Goal: Task Accomplishment & Management: Use online tool/utility

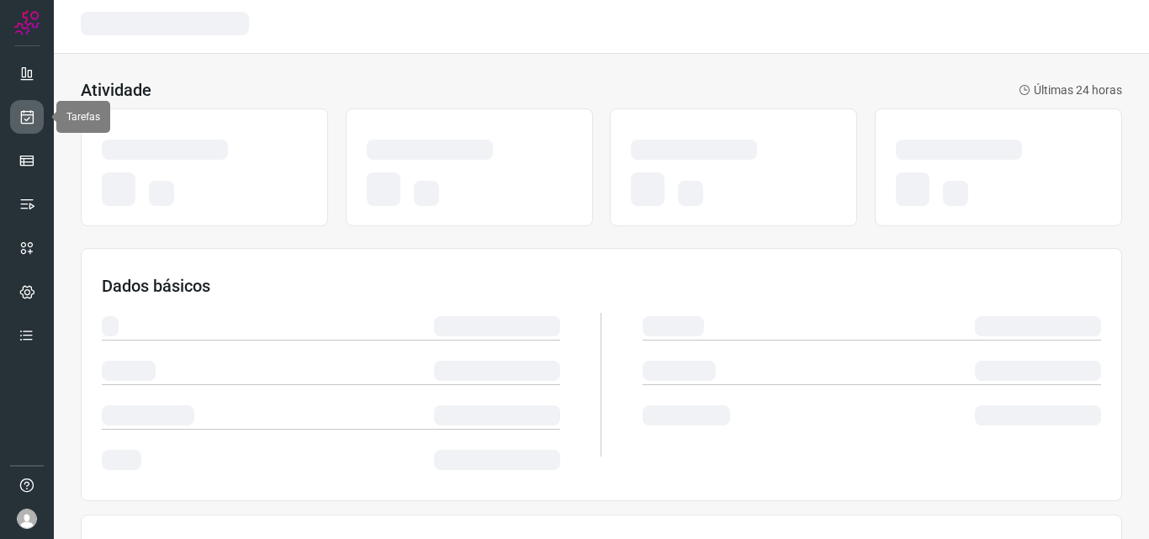
click at [19, 118] on icon at bounding box center [28, 116] width 18 height 17
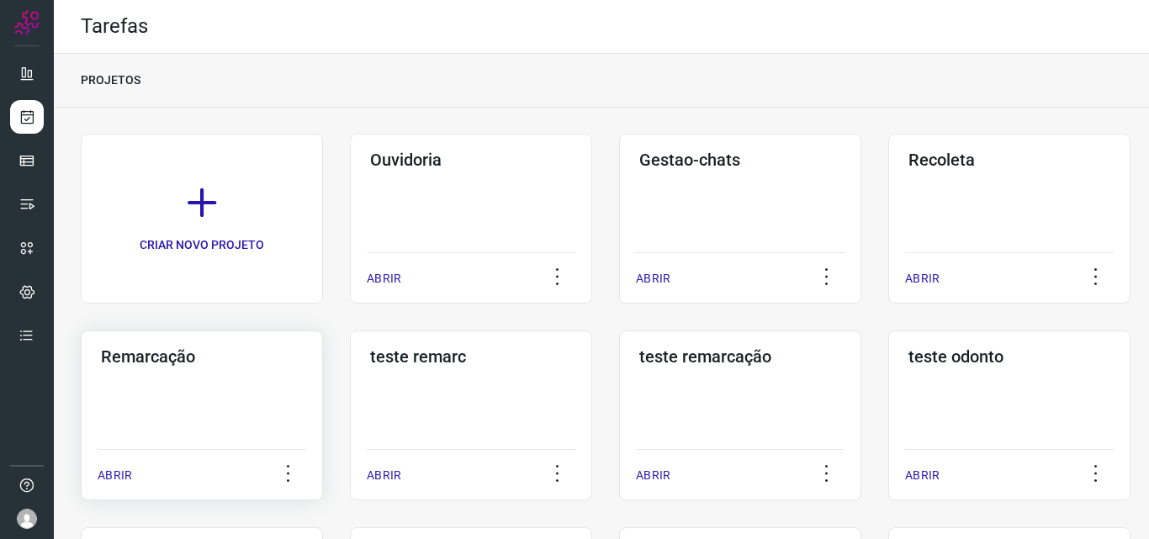
click at [230, 424] on div "Remarcação ABRIR" at bounding box center [202, 416] width 242 height 170
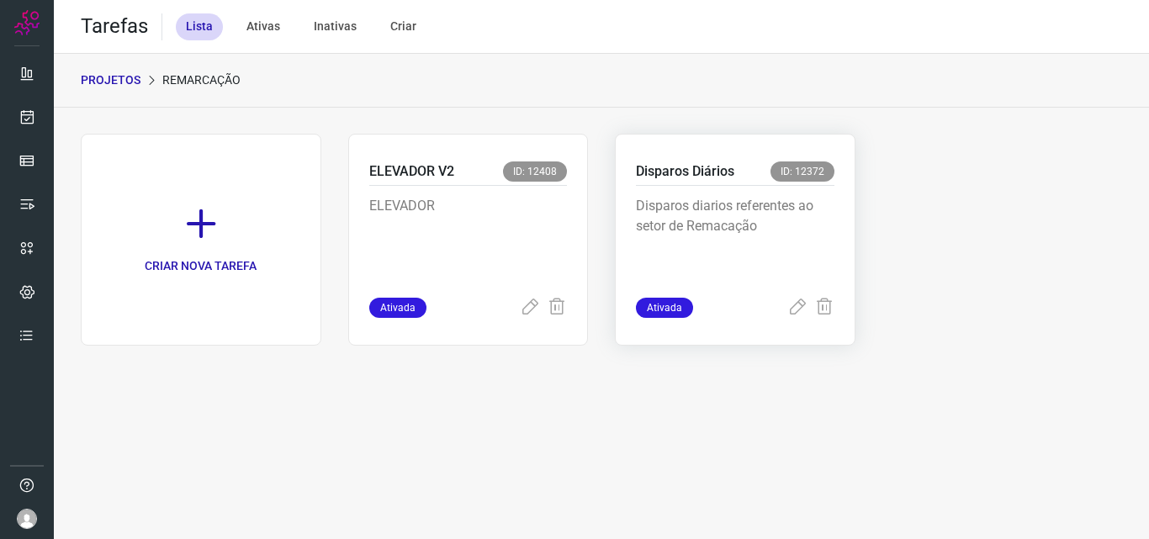
click at [696, 232] on p "Disparos diarios referentes ao setor de Remacação" at bounding box center [735, 238] width 198 height 84
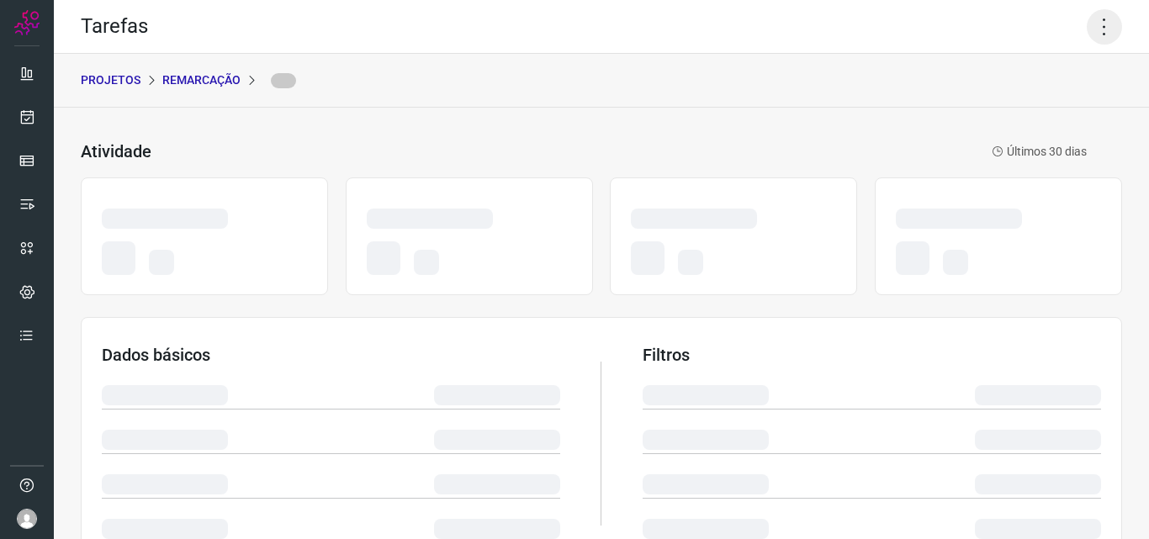
click at [1087, 15] on icon at bounding box center [1104, 26] width 35 height 35
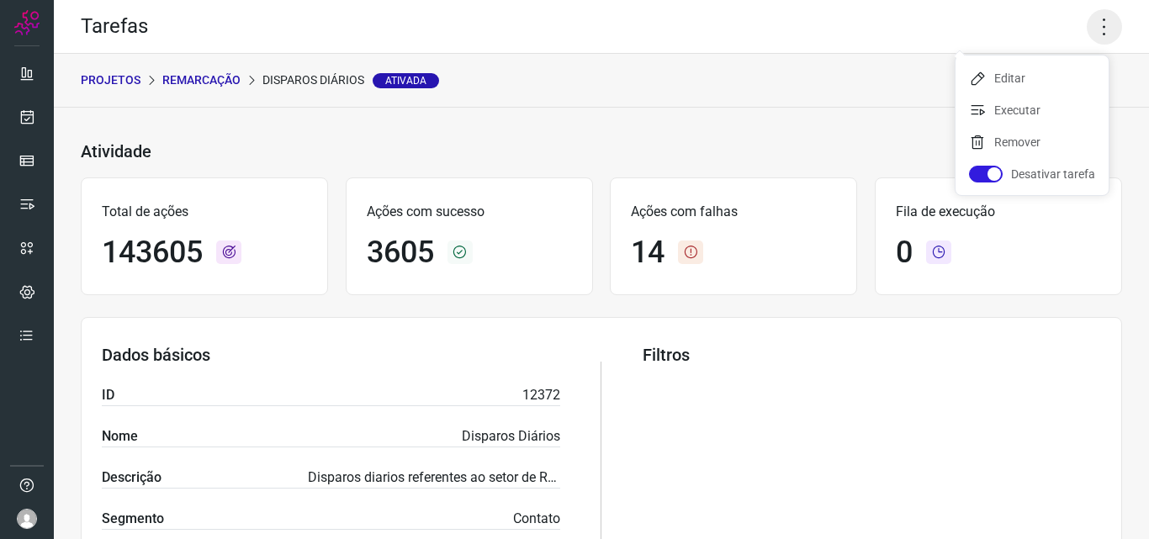
click at [1091, 15] on icon at bounding box center [1104, 26] width 35 height 35
click at [1018, 114] on li "Executar" at bounding box center [1031, 110] width 153 height 27
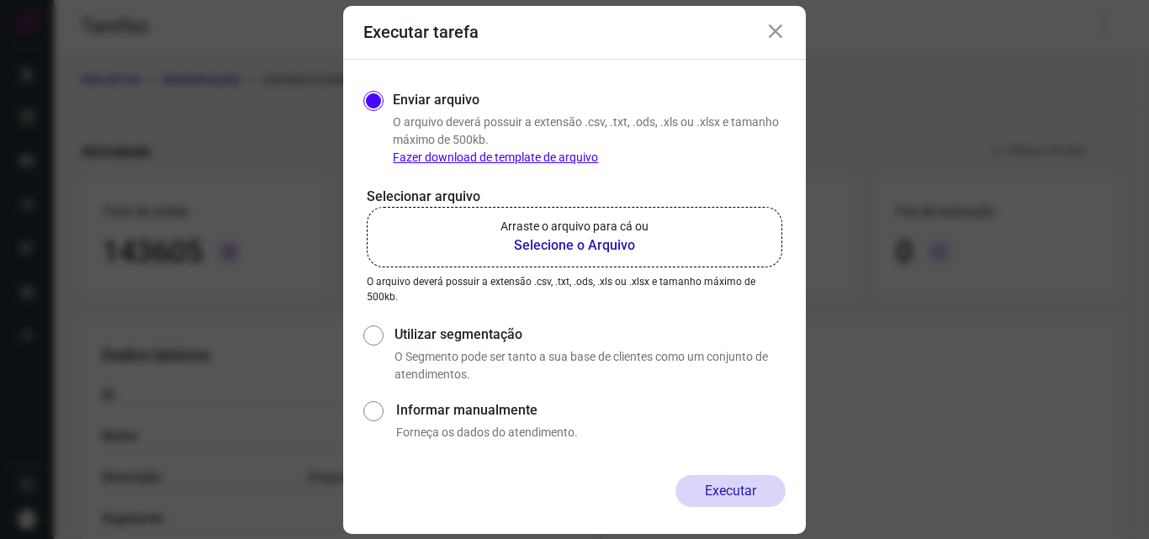
click at [579, 242] on b "Selecione o Arquivo" at bounding box center [574, 245] width 148 height 20
click at [0, 0] on input "Arraste o arquivo para cá ou Selecione o Arquivo" at bounding box center [0, 0] width 0 height 0
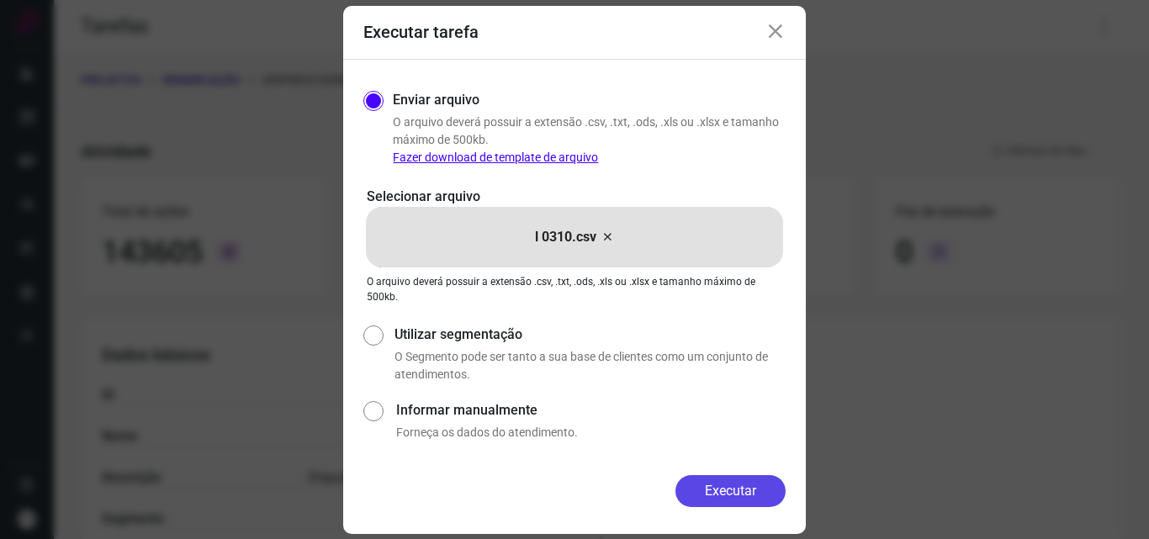
click at [759, 498] on button "Executar" at bounding box center [730, 491] width 110 height 32
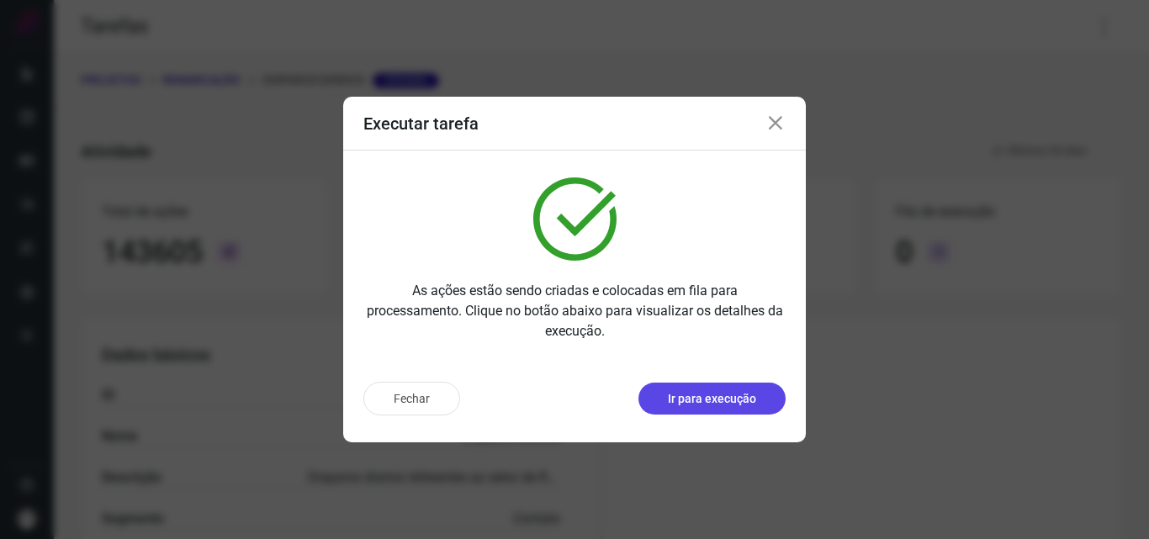
click at [720, 410] on button "Ir para execução" at bounding box center [711, 399] width 147 height 32
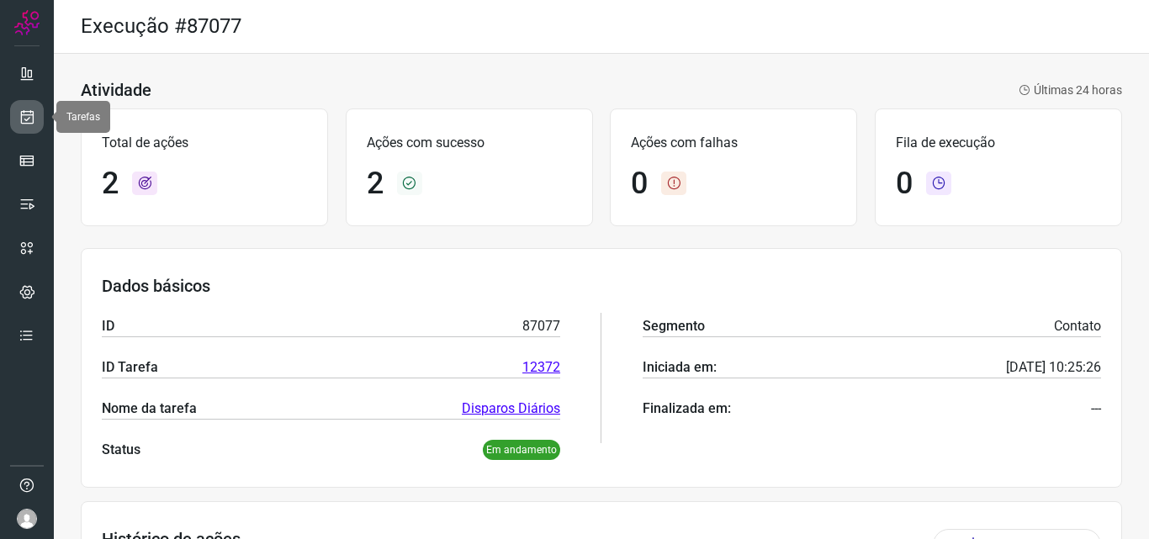
click at [35, 115] on link at bounding box center [27, 117] width 34 height 34
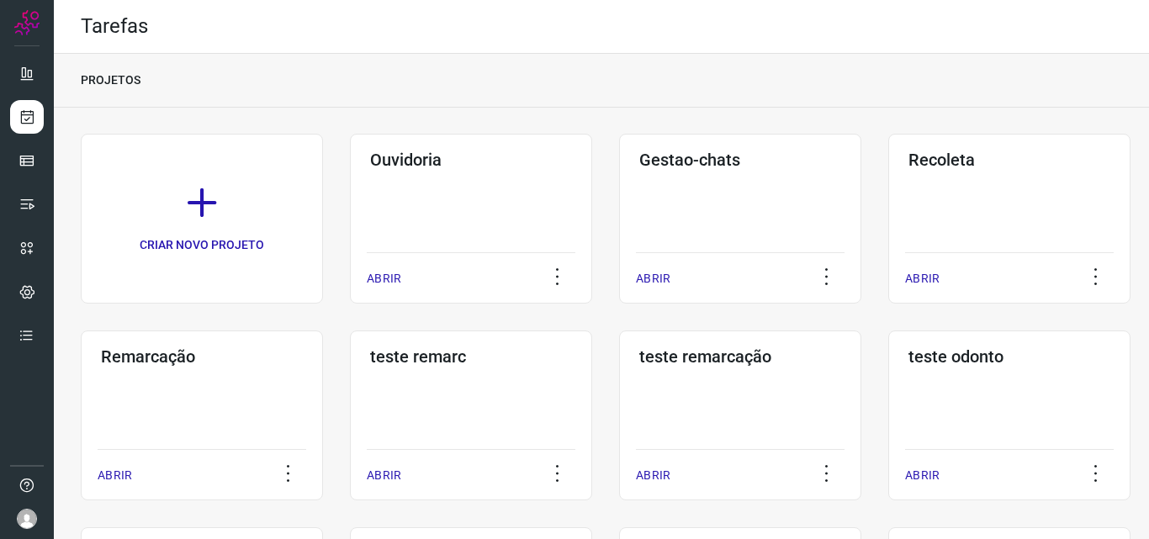
click at [165, 365] on h3 "Remarcação" at bounding box center [202, 356] width 202 height 20
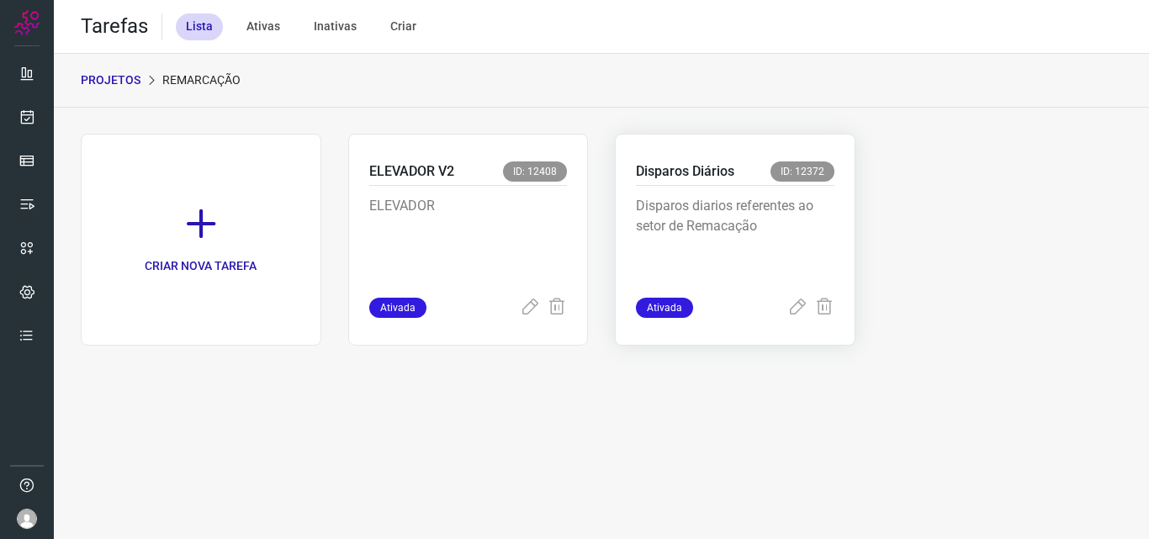
click at [734, 216] on p "Disparos diarios referentes ao setor de Remacação" at bounding box center [735, 238] width 198 height 84
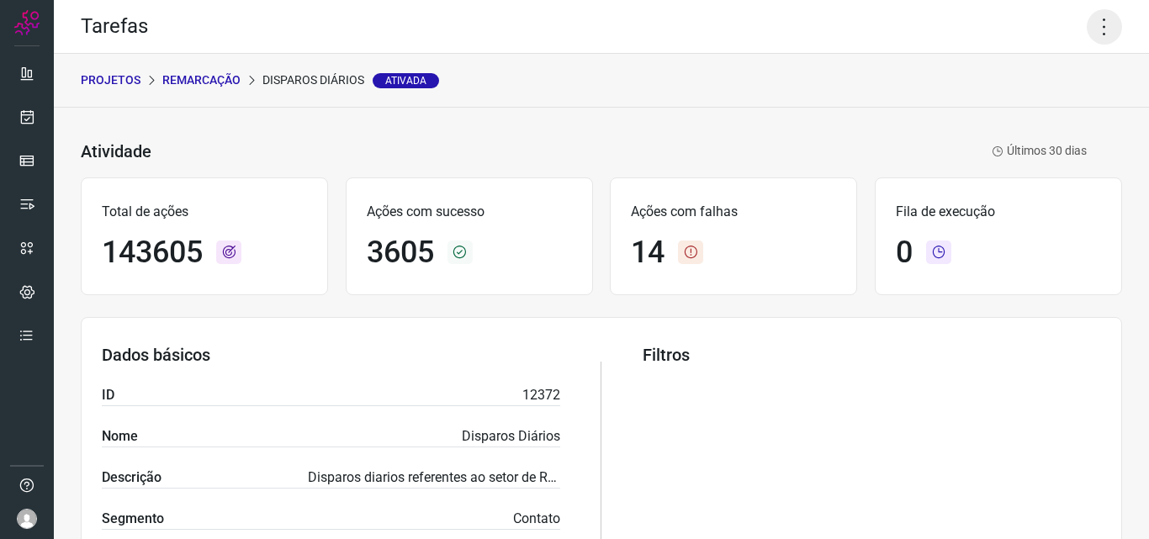
click at [1097, 25] on icon at bounding box center [1104, 26] width 35 height 35
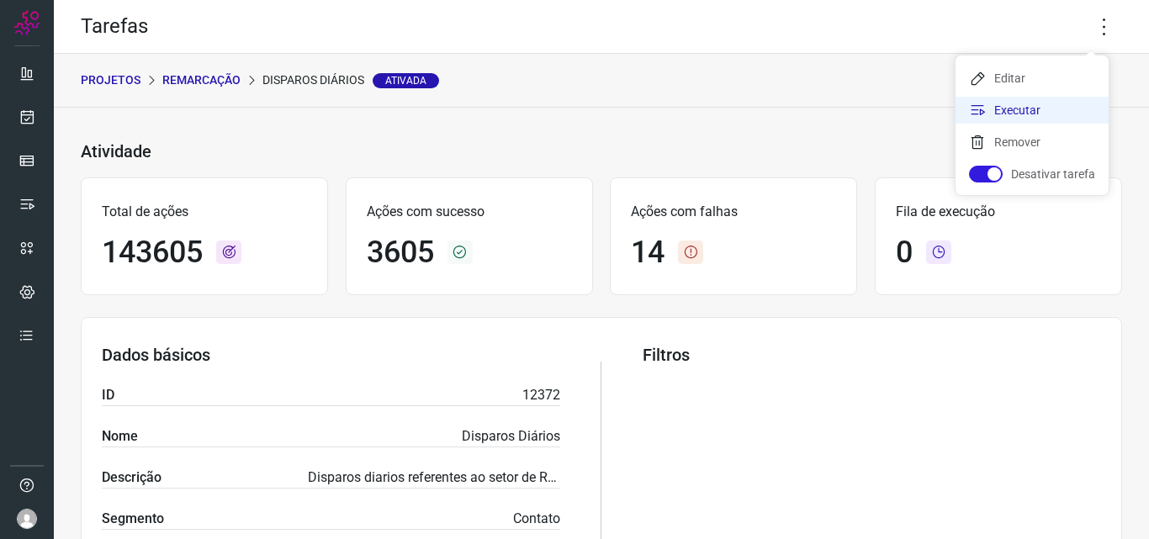
click at [1070, 99] on li "Executar" at bounding box center [1031, 110] width 153 height 27
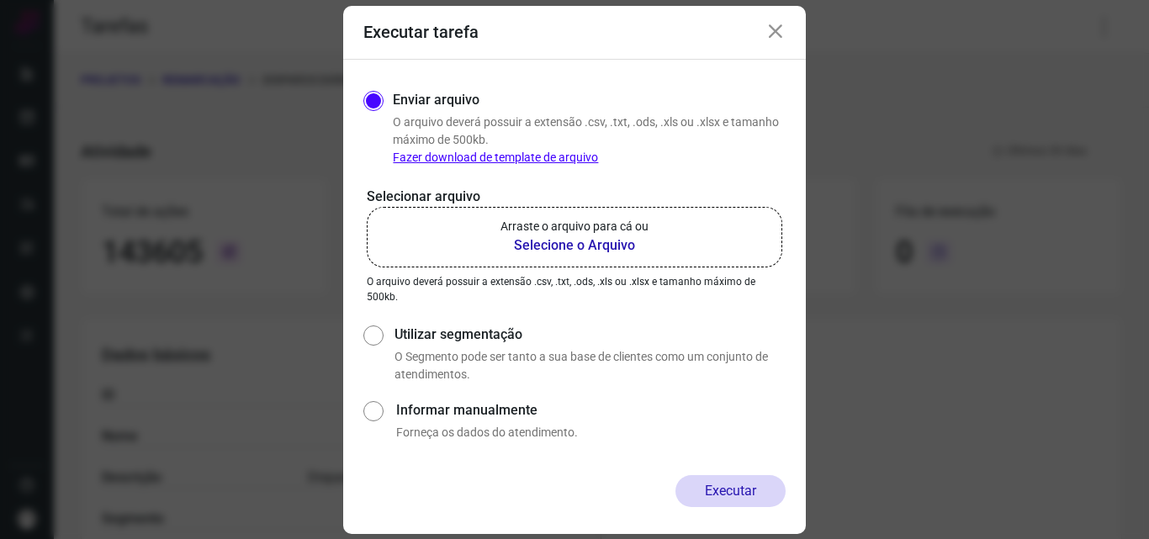
click at [612, 220] on p "Arraste o arquivo para cá ou" at bounding box center [574, 227] width 148 height 18
click at [0, 0] on input "Arraste o arquivo para cá ou Selecione o Arquivo" at bounding box center [0, 0] width 0 height 0
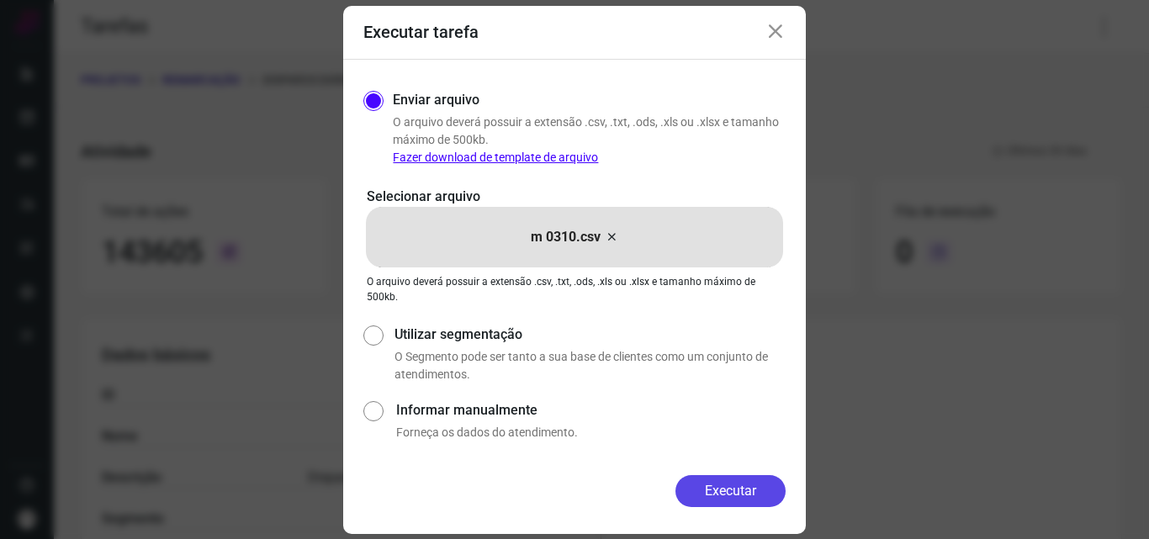
click at [728, 498] on button "Executar" at bounding box center [730, 491] width 110 height 32
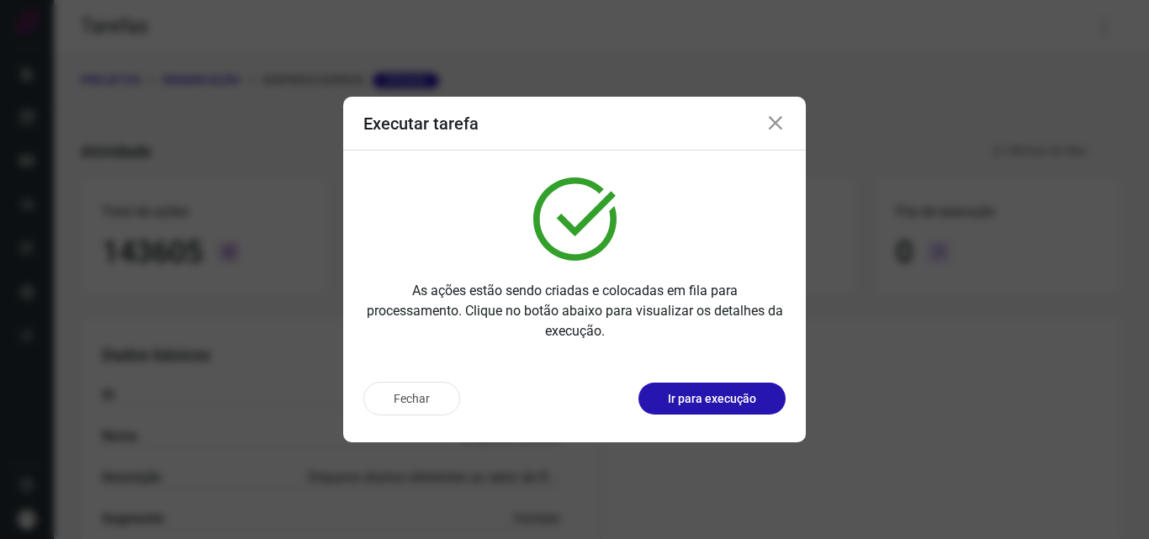
click at [734, 400] on p "Ir para execução" at bounding box center [712, 399] width 88 height 18
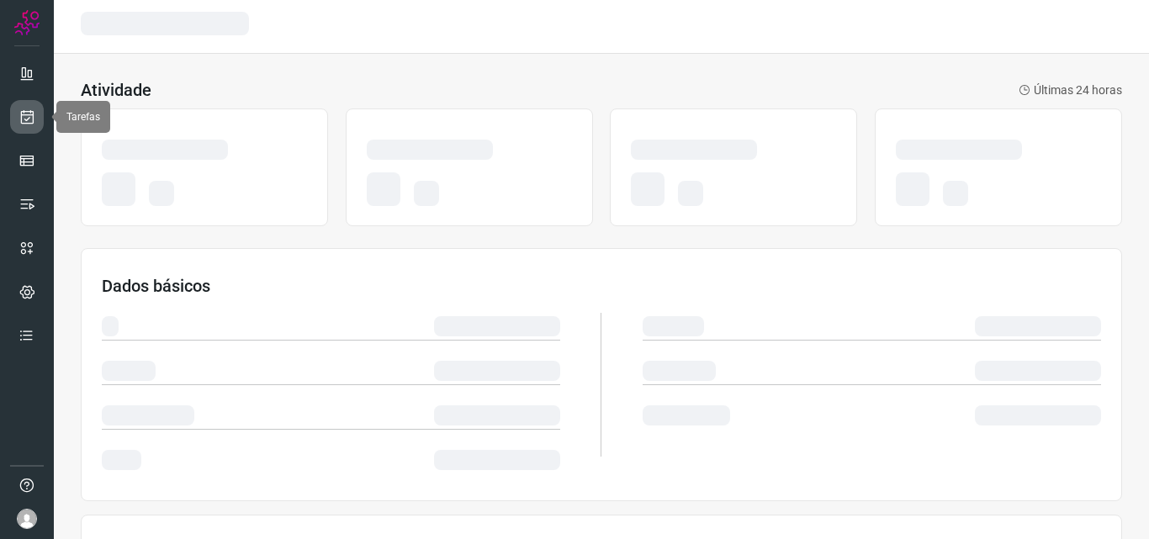
click at [37, 126] on link at bounding box center [27, 117] width 34 height 34
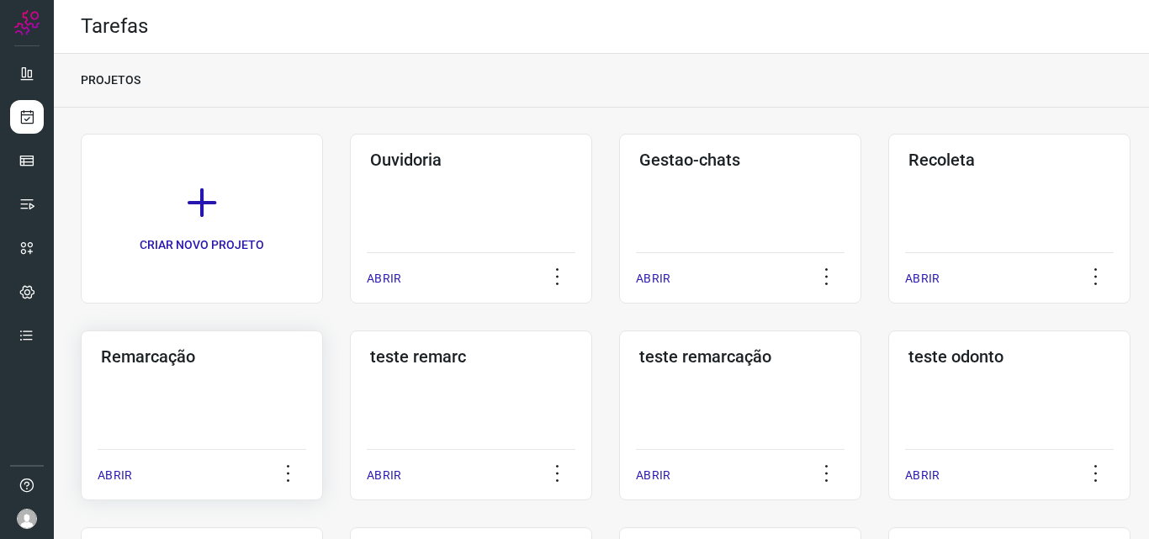
click at [190, 406] on div "Remarcação ABRIR" at bounding box center [202, 416] width 242 height 170
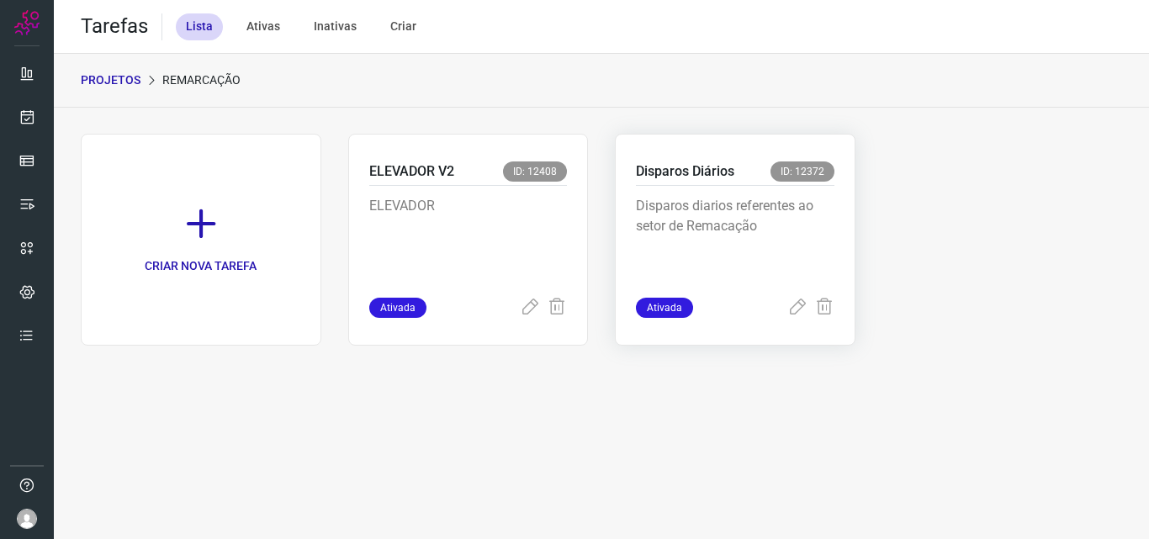
click at [747, 225] on p "Disparos diarios referentes ao setor de Remacação" at bounding box center [735, 238] width 198 height 84
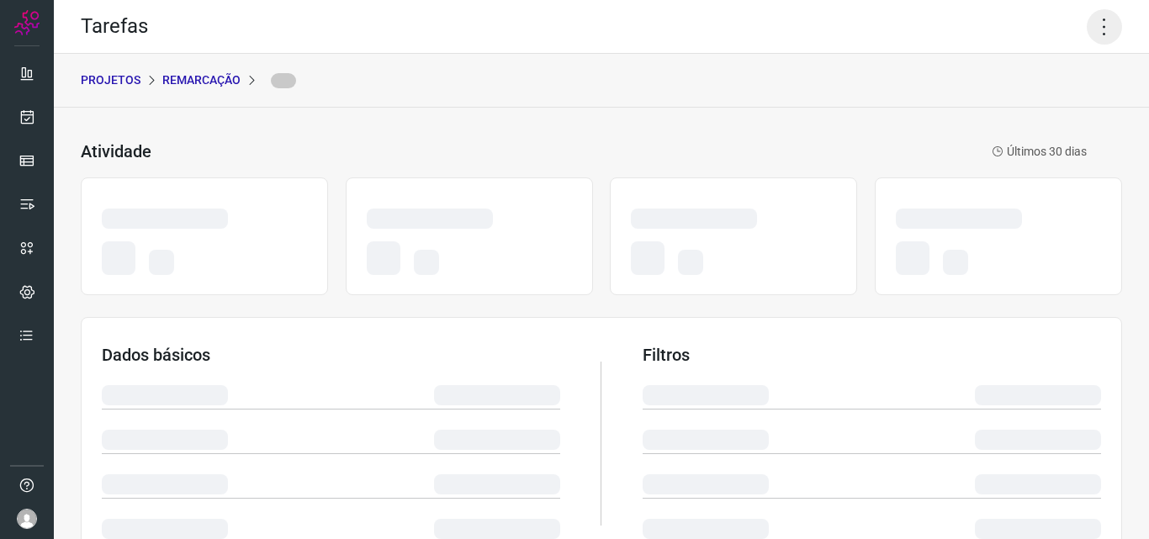
click at [1098, 23] on icon at bounding box center [1104, 26] width 35 height 35
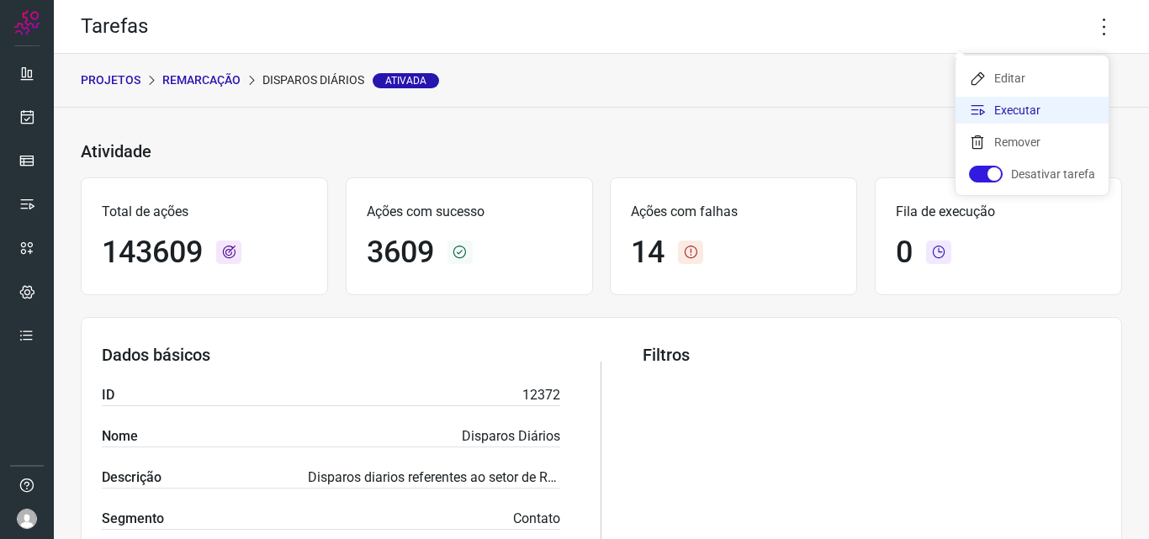
click at [1033, 100] on li "Executar" at bounding box center [1031, 110] width 153 height 27
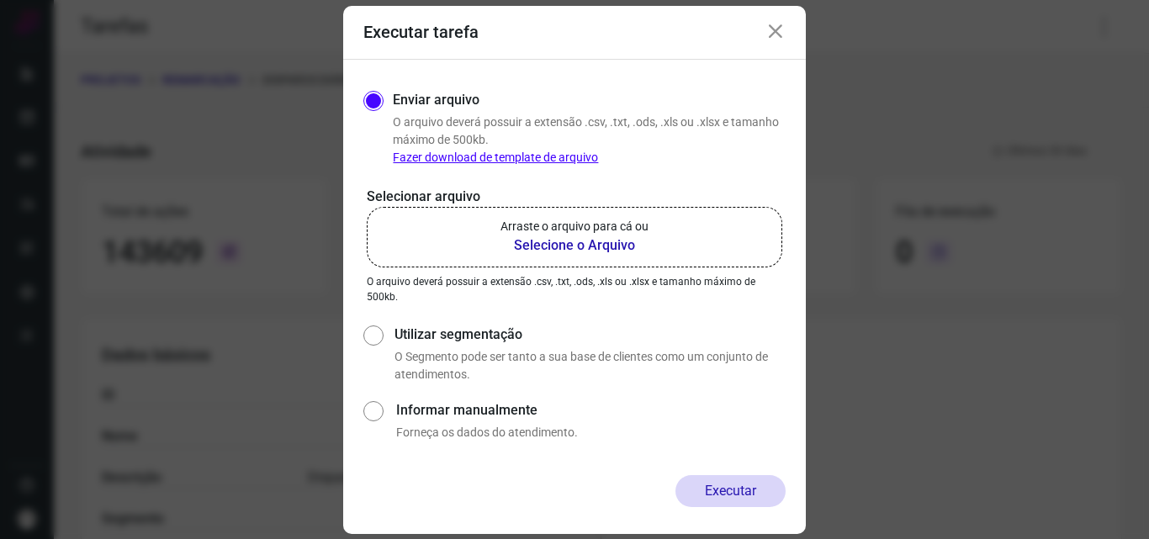
click at [638, 230] on p "Arraste o arquivo para cá ou" at bounding box center [574, 227] width 148 height 18
click at [0, 0] on input "Arraste o arquivo para cá ou Selecione o Arquivo" at bounding box center [0, 0] width 0 height 0
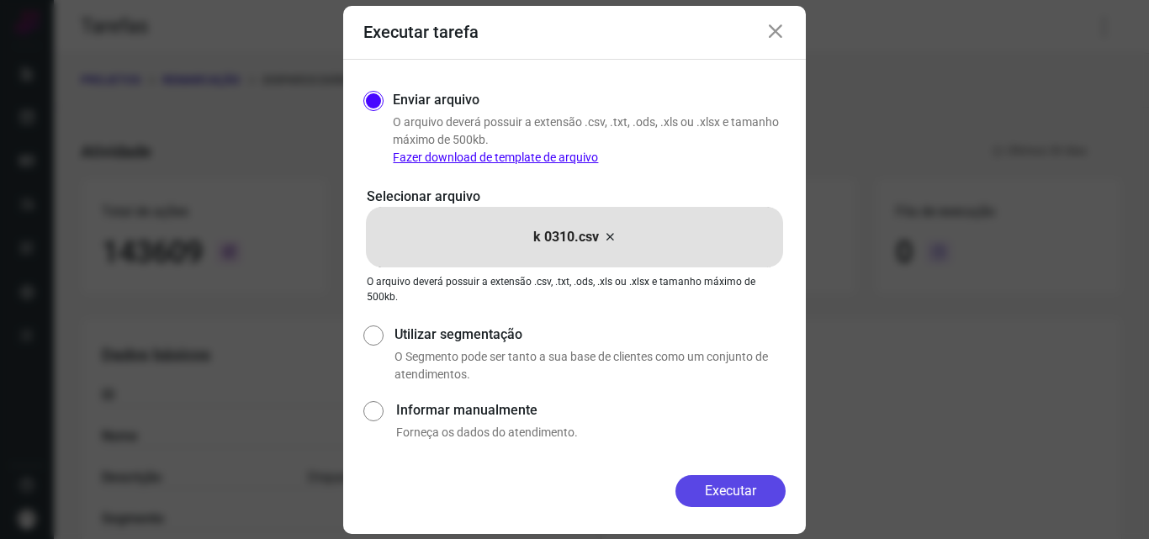
click at [742, 475] on button "Executar" at bounding box center [730, 491] width 110 height 32
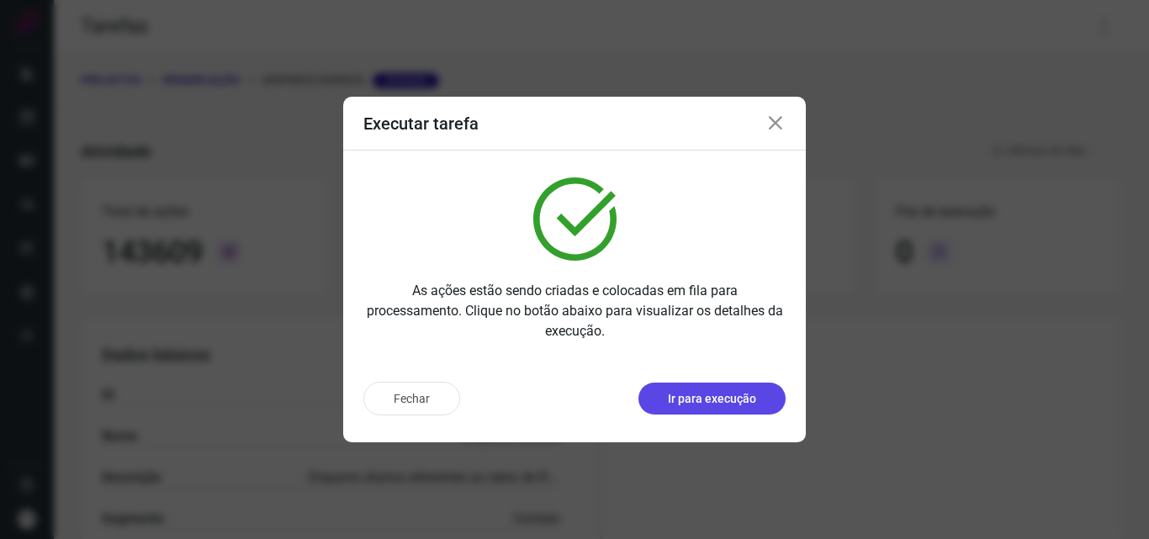
click at [733, 403] on p "Ir para execução" at bounding box center [712, 399] width 88 height 18
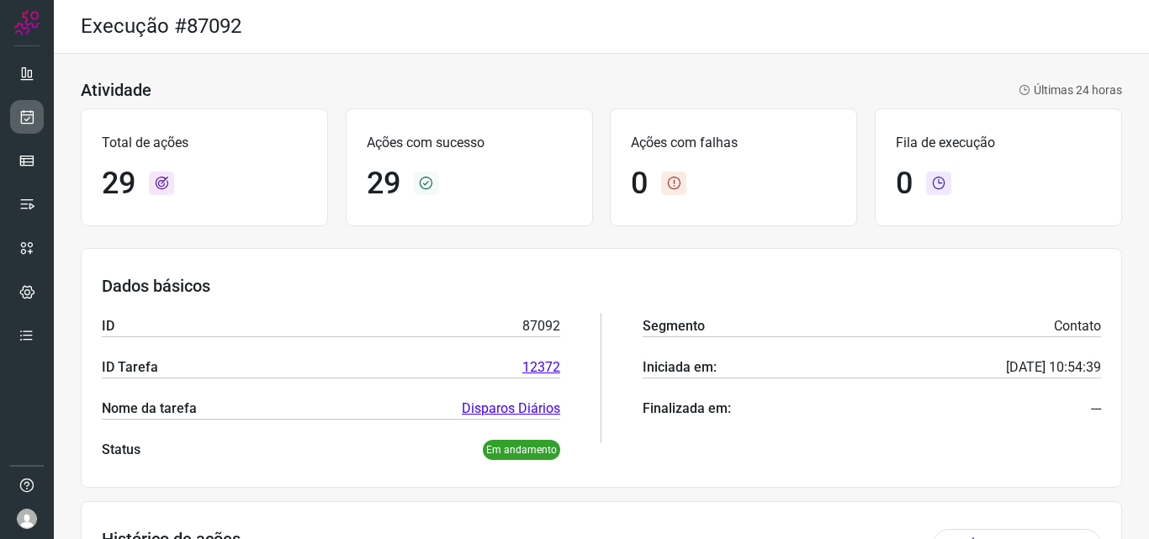
click at [28, 121] on icon at bounding box center [28, 116] width 18 height 17
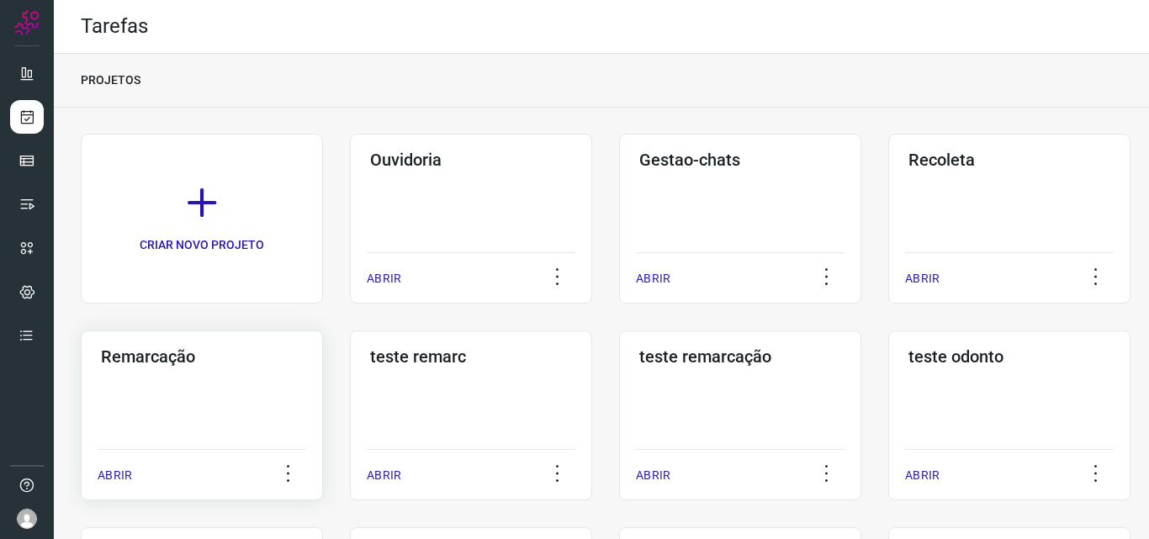
click at [276, 413] on div "Remarcação ABRIR" at bounding box center [202, 416] width 242 height 170
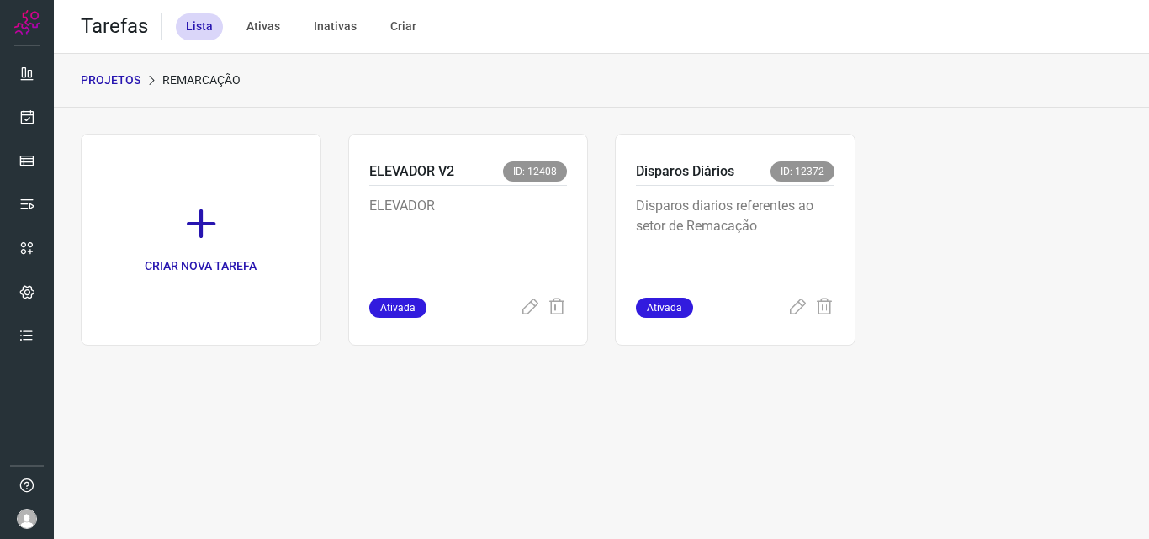
click at [848, 201] on div "Disparos Diários ID: 12372 Disparos diarios referentes ao setor de Remacação At…" at bounding box center [735, 240] width 241 height 212
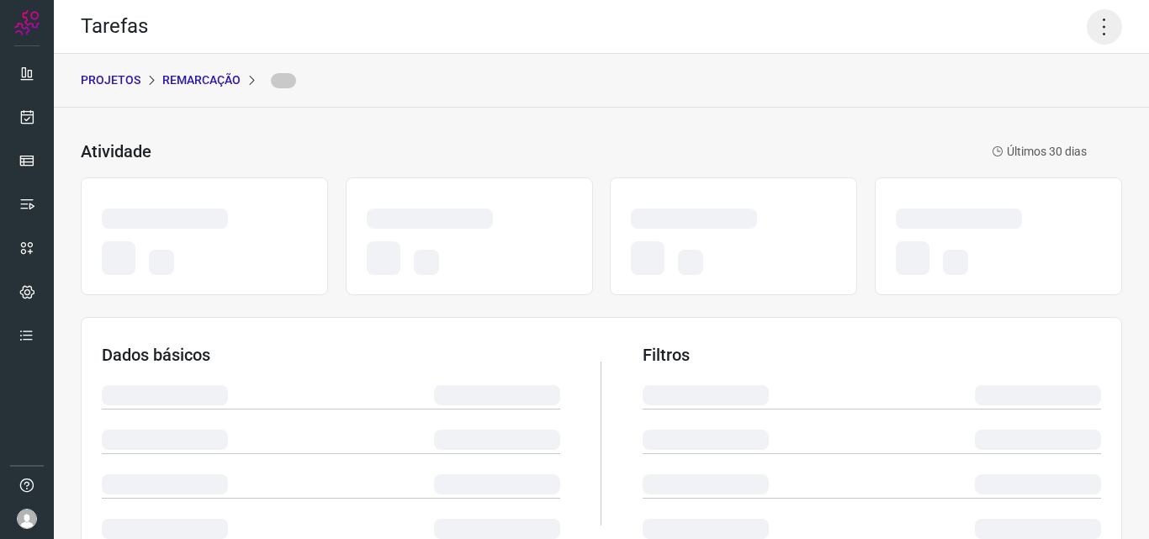
click at [1087, 9] on icon at bounding box center [1104, 26] width 35 height 35
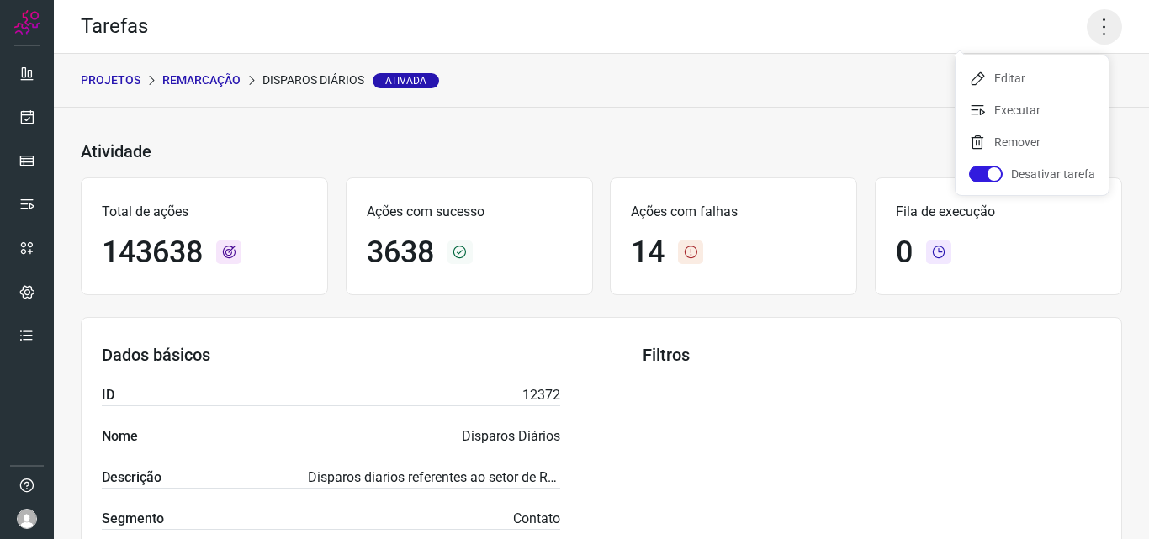
click at [1093, 16] on icon at bounding box center [1104, 26] width 35 height 35
click at [1051, 114] on li "Executar" at bounding box center [1031, 110] width 153 height 27
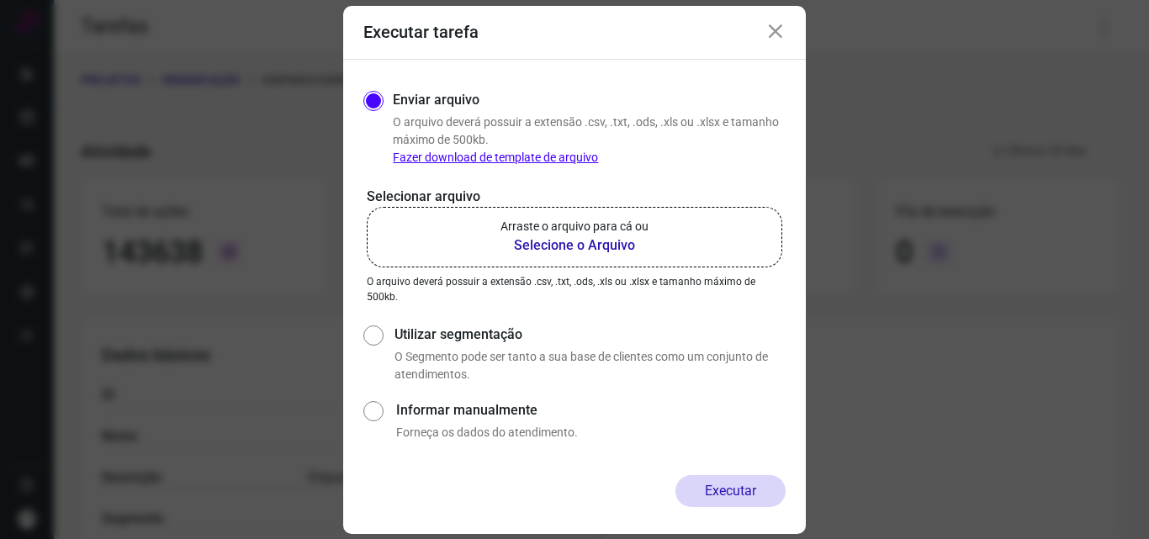
click at [557, 229] on p "Arraste o arquivo para cá ou" at bounding box center [574, 227] width 148 height 18
click at [0, 0] on input "Arraste o arquivo para cá ou Selecione o Arquivo" at bounding box center [0, 0] width 0 height 0
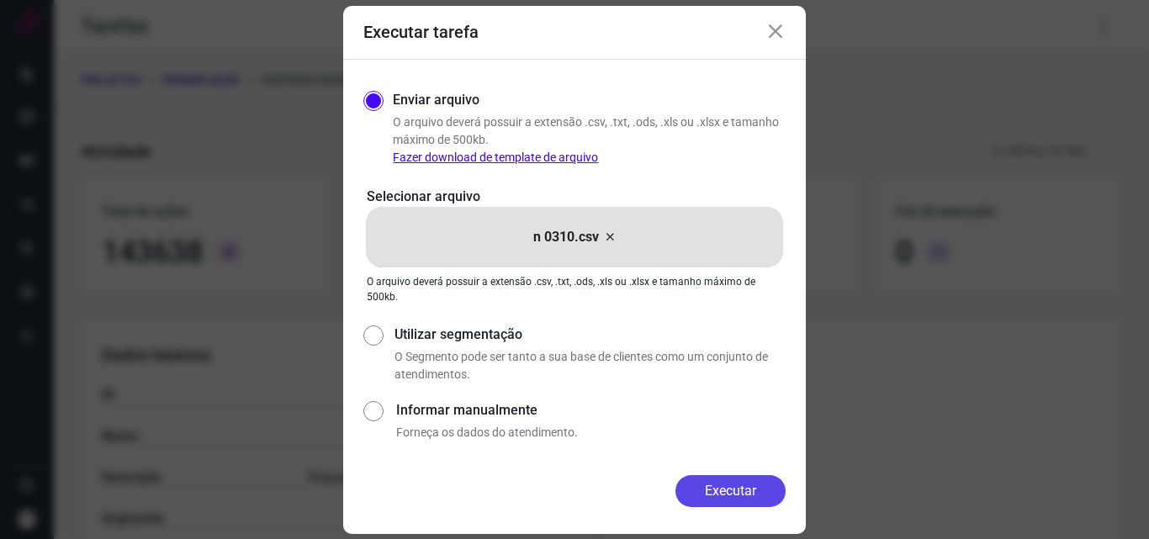
click at [711, 502] on button "Executar" at bounding box center [730, 491] width 110 height 32
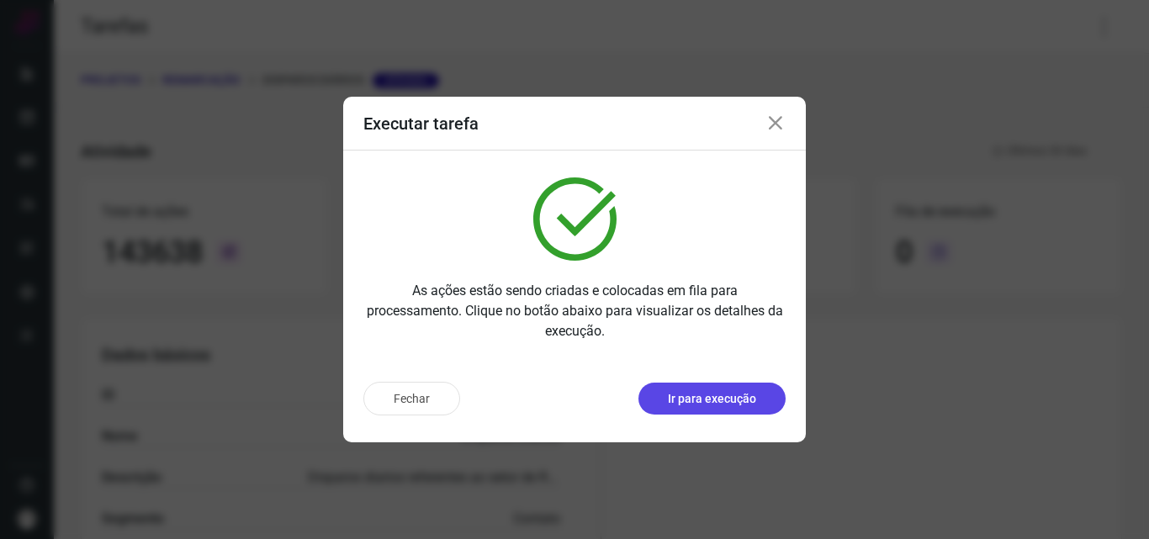
click at [732, 397] on p "Ir para execução" at bounding box center [712, 399] width 88 height 18
